Goal: Find specific page/section: Find specific page/section

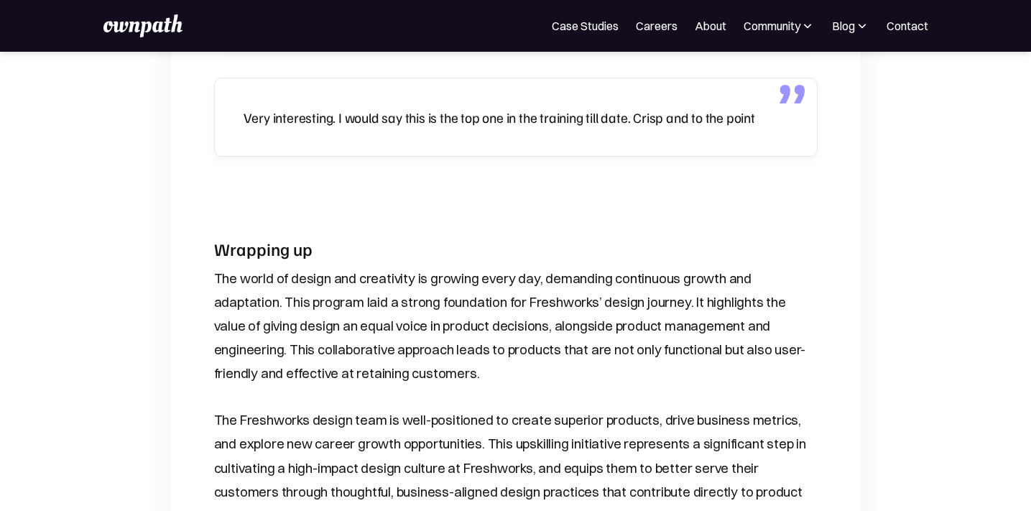
scroll to position [4109, 0]
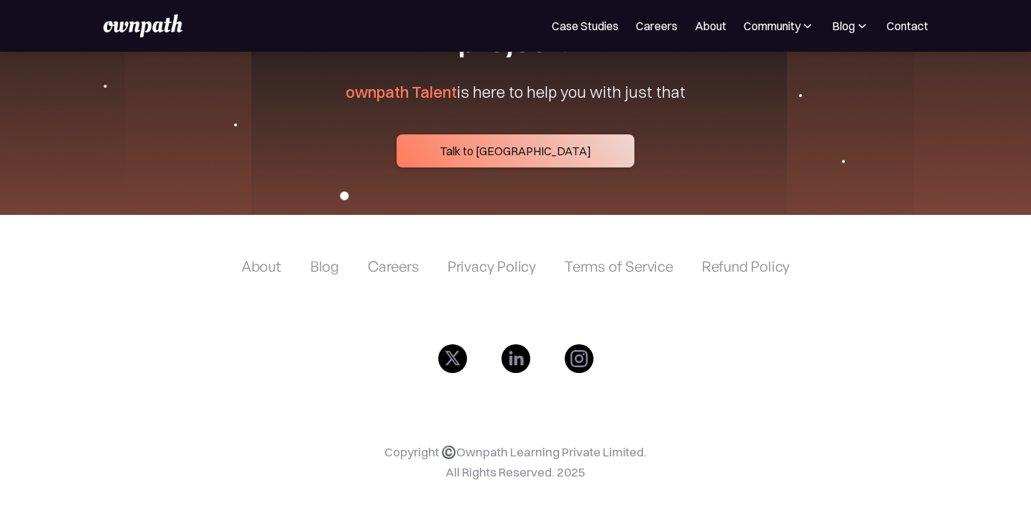
scroll to position [5664, 0]
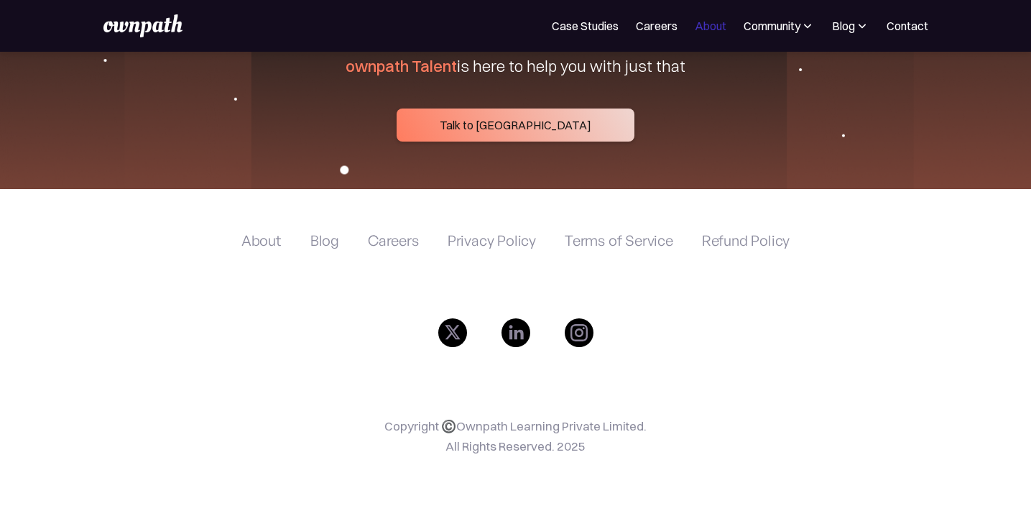
click at [700, 25] on link "About" at bounding box center [711, 25] width 32 height 17
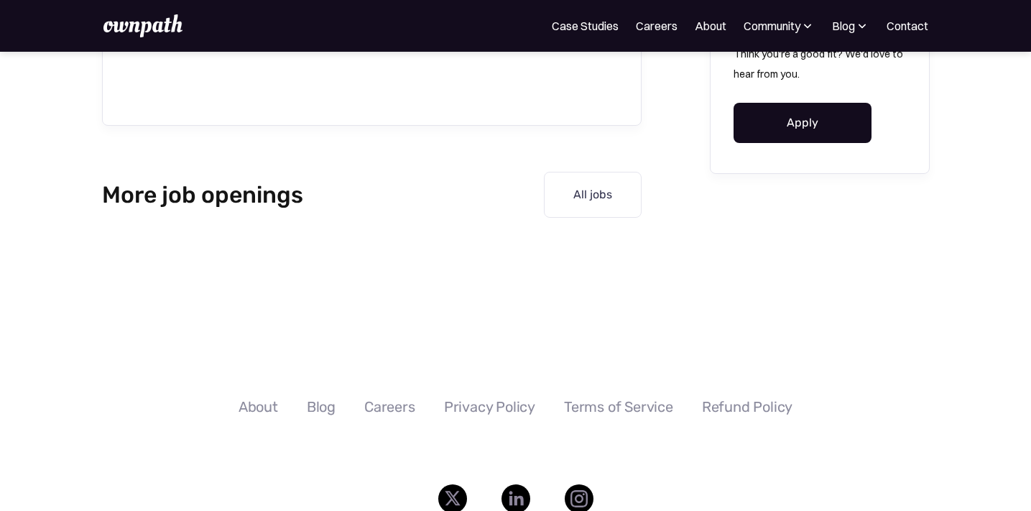
scroll to position [1842, 0]
